Goal: Entertainment & Leisure: Consume media (video, audio)

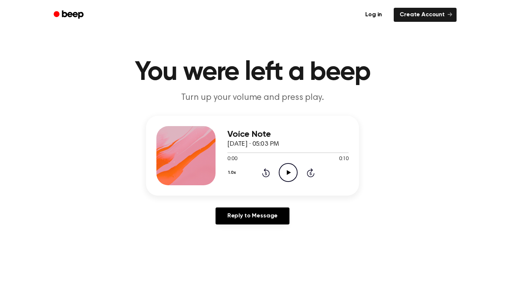
click at [288, 180] on icon "Play Audio" at bounding box center [288, 172] width 19 height 19
click at [283, 172] on icon "Play Audio" at bounding box center [288, 172] width 19 height 19
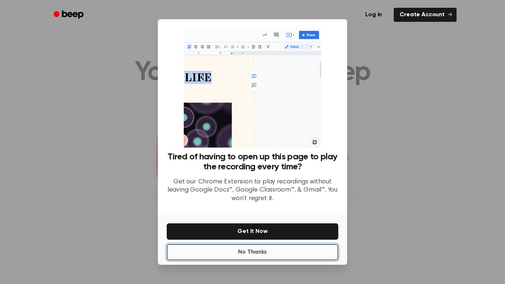
click at [301, 258] on button "No Thanks" at bounding box center [253, 252] width 172 height 16
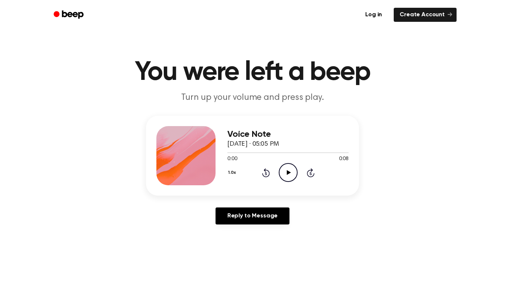
click at [293, 178] on icon "Play Audio" at bounding box center [288, 172] width 19 height 19
click at [278, 170] on div "1.0x Rewind 5 seconds Play Audio Skip 5 seconds" at bounding box center [287, 172] width 121 height 19
click at [287, 171] on icon at bounding box center [289, 172] width 4 height 5
click at [283, 182] on icon "Play Audio" at bounding box center [288, 172] width 19 height 19
click at [291, 159] on div "0:00 0:10" at bounding box center [287, 159] width 121 height 8
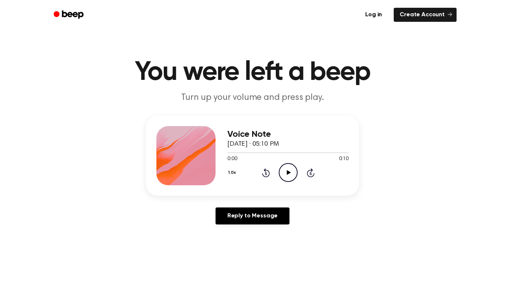
click at [289, 165] on icon "Play Audio" at bounding box center [288, 172] width 19 height 19
click at [287, 170] on icon "Play Audio" at bounding box center [288, 172] width 19 height 19
click at [283, 168] on icon "Play Audio" at bounding box center [288, 172] width 19 height 19
click at [288, 176] on icon "Play Audio" at bounding box center [288, 172] width 19 height 19
click at [290, 165] on icon "Play Audio" at bounding box center [288, 172] width 19 height 19
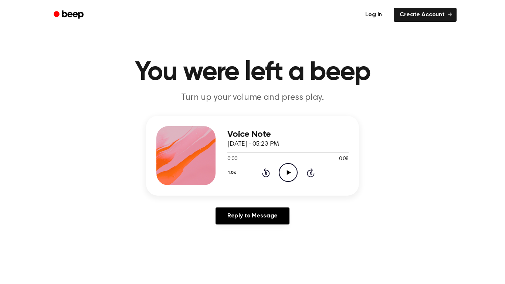
click at [293, 179] on icon "Play Audio" at bounding box center [288, 172] width 19 height 19
click at [285, 172] on icon "Play Audio" at bounding box center [288, 172] width 19 height 19
click at [283, 167] on icon "Play Audio" at bounding box center [288, 172] width 19 height 19
click at [285, 174] on icon "Play Audio" at bounding box center [288, 172] width 19 height 19
click at [289, 179] on icon "Play Audio" at bounding box center [288, 172] width 19 height 19
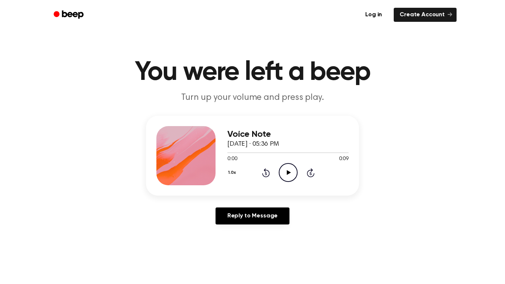
click at [286, 177] on icon "Play Audio" at bounding box center [288, 172] width 19 height 19
click at [291, 172] on icon "Play Audio" at bounding box center [288, 172] width 19 height 19
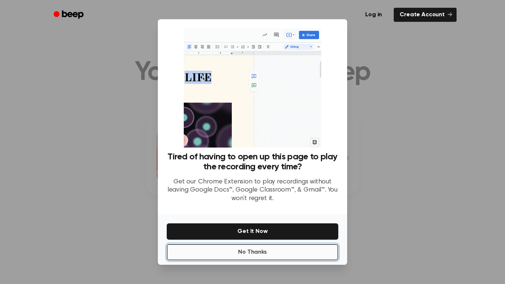
click at [230, 255] on button "No Thanks" at bounding box center [253, 252] width 172 height 16
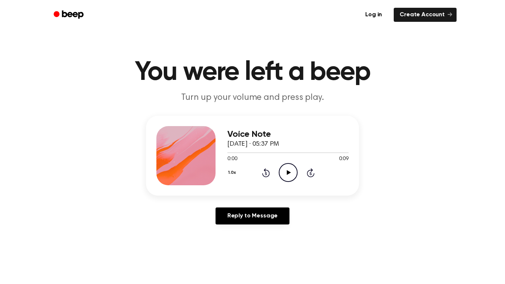
click at [284, 175] on icon "Play Audio" at bounding box center [288, 172] width 19 height 19
click at [288, 169] on icon "Play Audio" at bounding box center [288, 172] width 19 height 19
click at [285, 175] on icon "Play Audio" at bounding box center [288, 172] width 19 height 19
click at [282, 167] on icon "Play Audio" at bounding box center [288, 172] width 19 height 19
click at [279, 172] on circle at bounding box center [288, 172] width 18 height 18
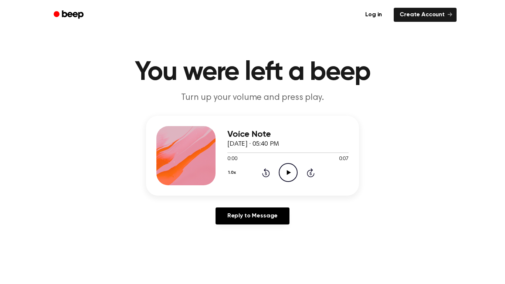
click at [286, 173] on icon "Play Audio" at bounding box center [288, 172] width 19 height 19
